Goal: Navigation & Orientation: Find specific page/section

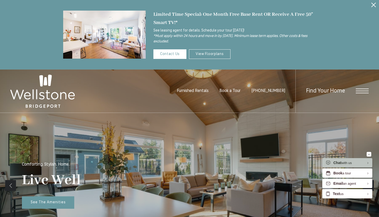
click at [376, 6] on icon "Close Alert" at bounding box center [373, 5] width 5 height 5
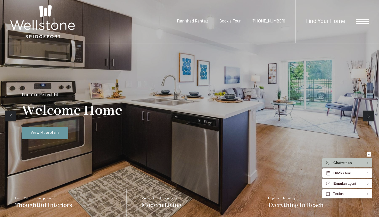
click at [207, 20] on span "Furnished Rentals" at bounding box center [193, 21] width 32 height 4
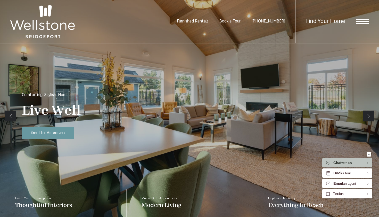
click at [371, 119] on link "Next" at bounding box center [368, 115] width 11 height 11
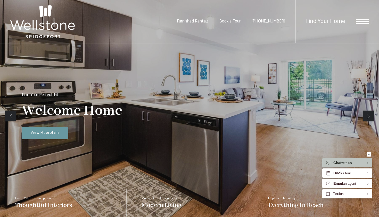
click at [371, 118] on link "Next" at bounding box center [368, 115] width 11 height 11
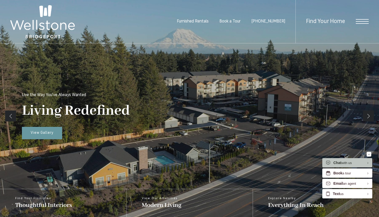
click at [371, 118] on link "Next" at bounding box center [368, 115] width 11 height 11
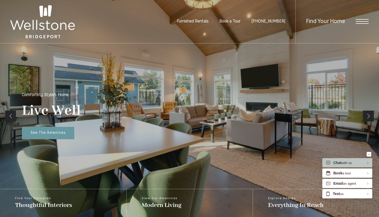
click at [357, 24] on span "Open Menu" at bounding box center [362, 23] width 13 height 1
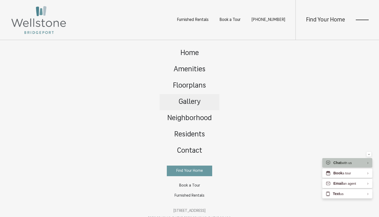
click at [195, 98] on link "Gallery" at bounding box center [190, 102] width 60 height 16
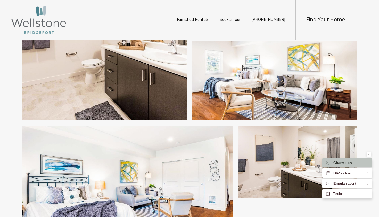
scroll to position [982, 0]
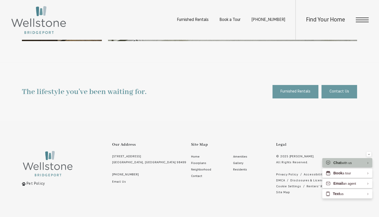
scroll to position [1344, 0]
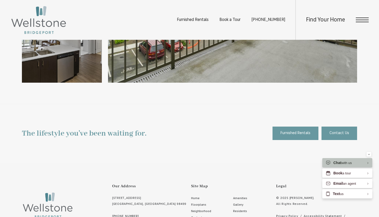
click at [366, 21] on span "Open Menu" at bounding box center [362, 20] width 13 height 5
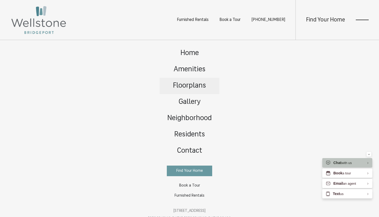
click at [189, 86] on span "Floorplans" at bounding box center [189, 85] width 33 height 7
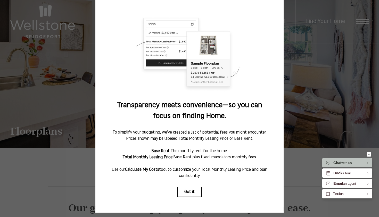
scroll to position [25, 0]
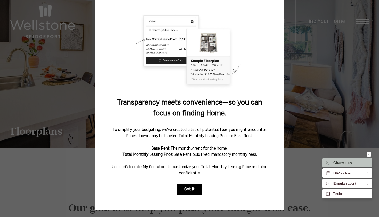
click at [197, 191] on button "Got it" at bounding box center [189, 189] width 24 height 10
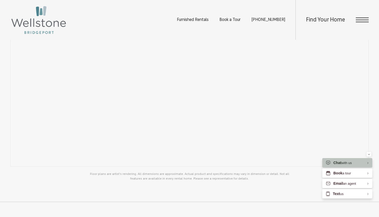
scroll to position [395, 0]
